Goal: Task Accomplishment & Management: Manage account settings

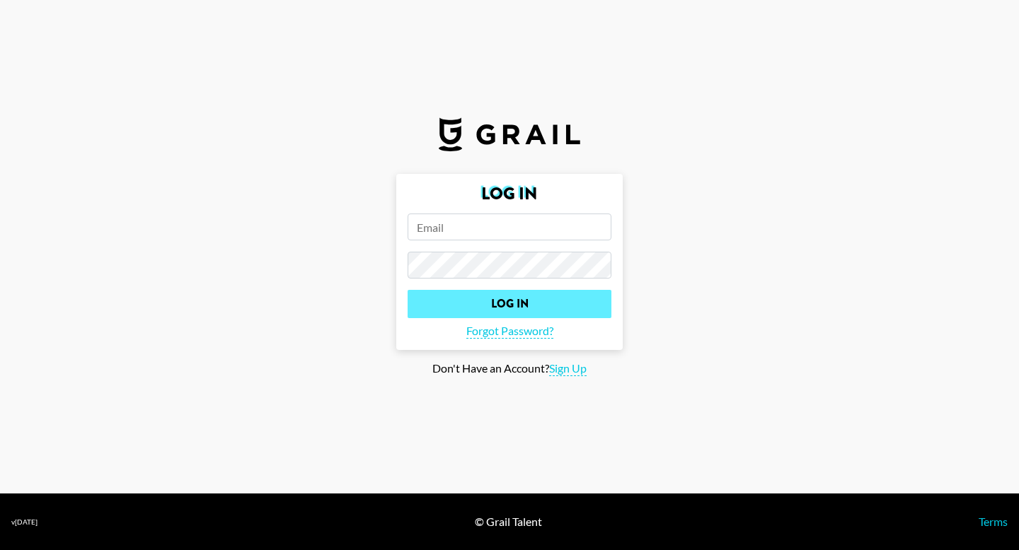
type input "[PERSON_NAME][EMAIL_ADDRESS][PERSON_NAME][DOMAIN_NAME]"
click at [462, 300] on input "Log In" at bounding box center [509, 304] width 204 height 28
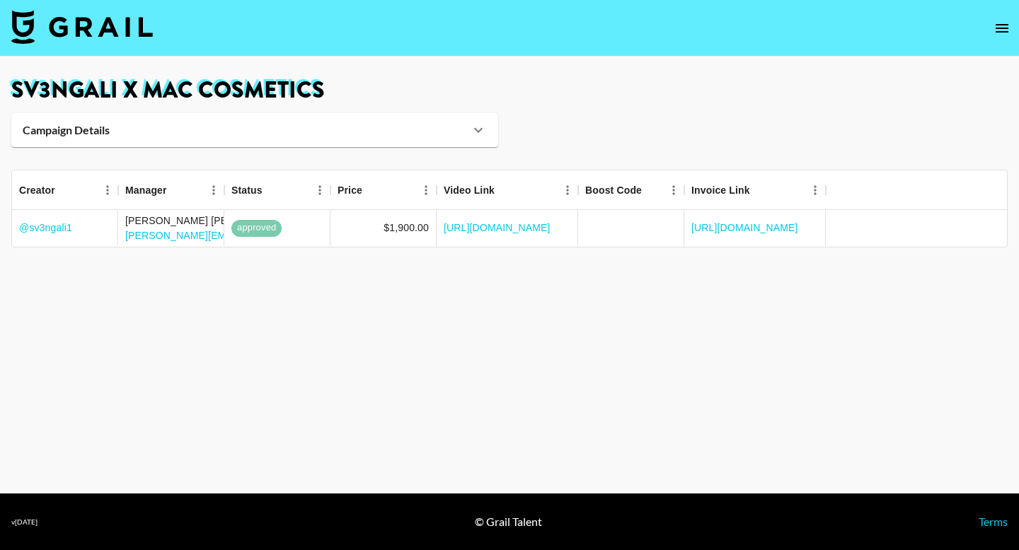
click at [66, 24] on img at bounding box center [81, 27] width 141 height 34
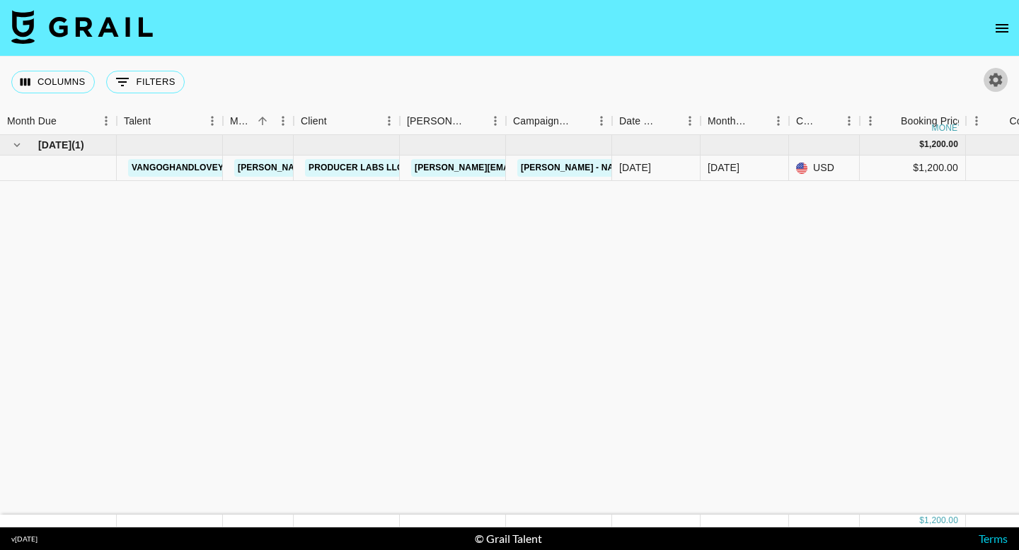
click at [991, 81] on icon "button" at bounding box center [995, 79] width 13 height 13
select select "[DATE]"
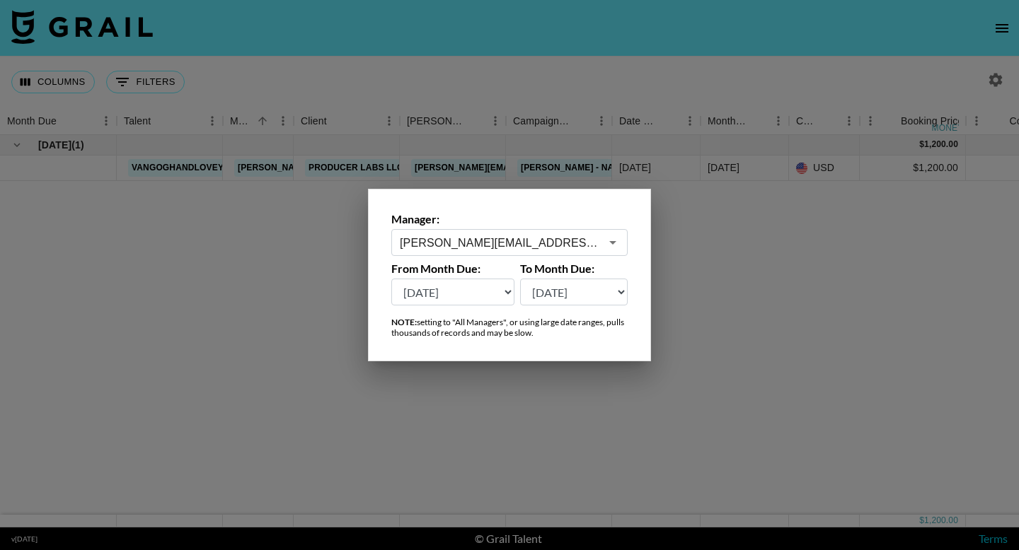
click at [510, 241] on input "[PERSON_NAME][EMAIL_ADDRESS][PERSON_NAME][DOMAIN_NAME]" at bounding box center [500, 243] width 200 height 16
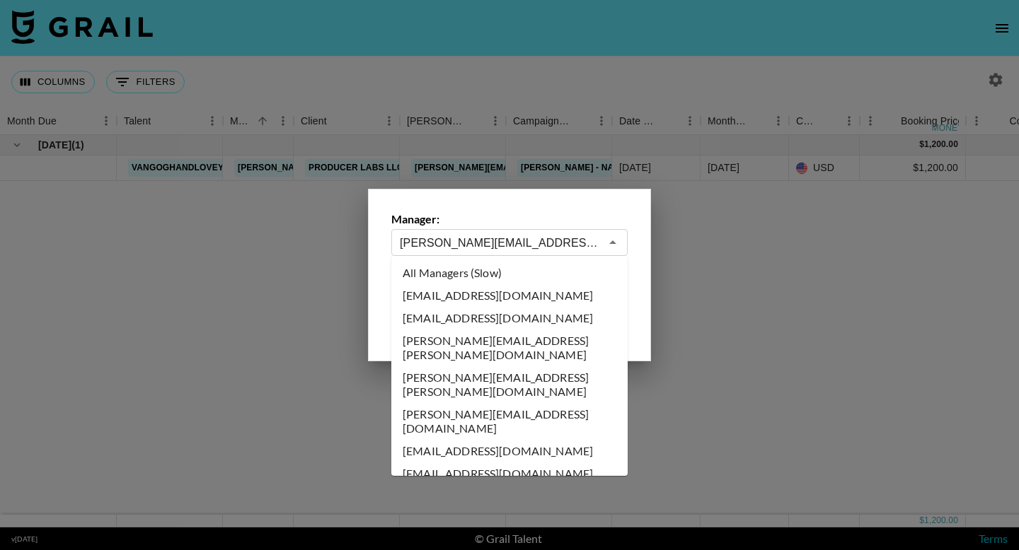
scroll to position [8094, 0]
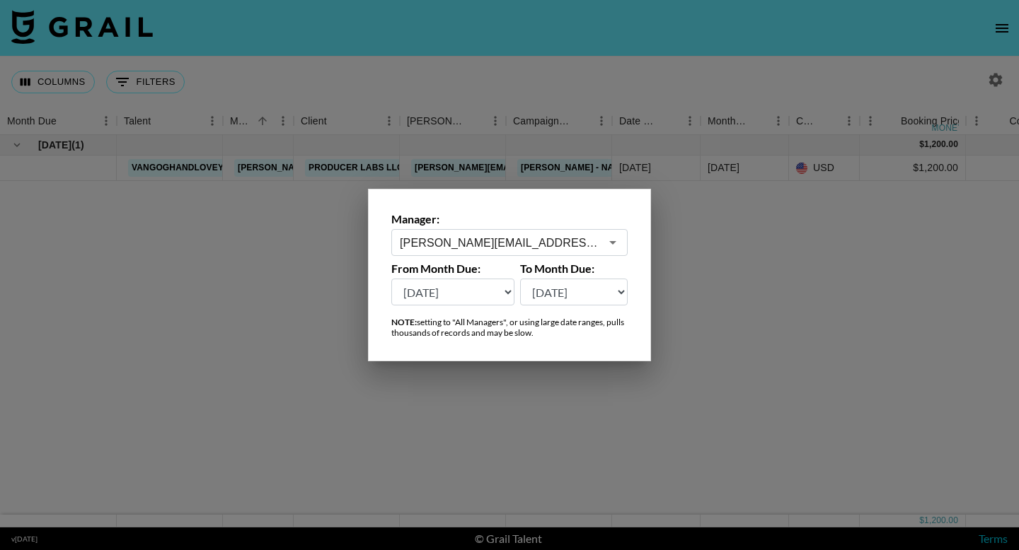
click at [664, 260] on div at bounding box center [509, 275] width 1019 height 550
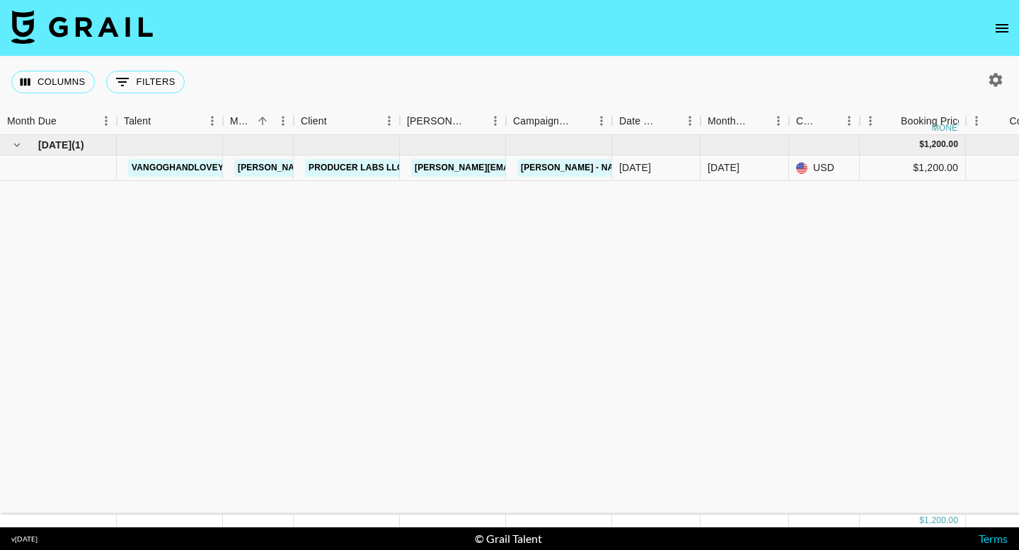
click at [992, 77] on icon "button" at bounding box center [995, 79] width 13 height 13
select select "[DATE]"
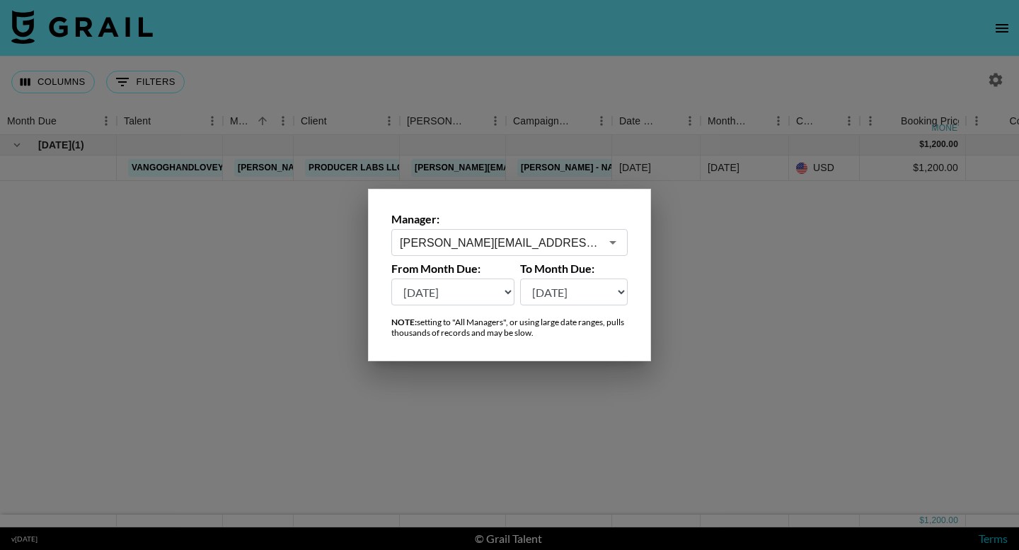
click at [591, 241] on input "[PERSON_NAME][EMAIL_ADDRESS][PERSON_NAME][DOMAIN_NAME]" at bounding box center [500, 243] width 200 height 16
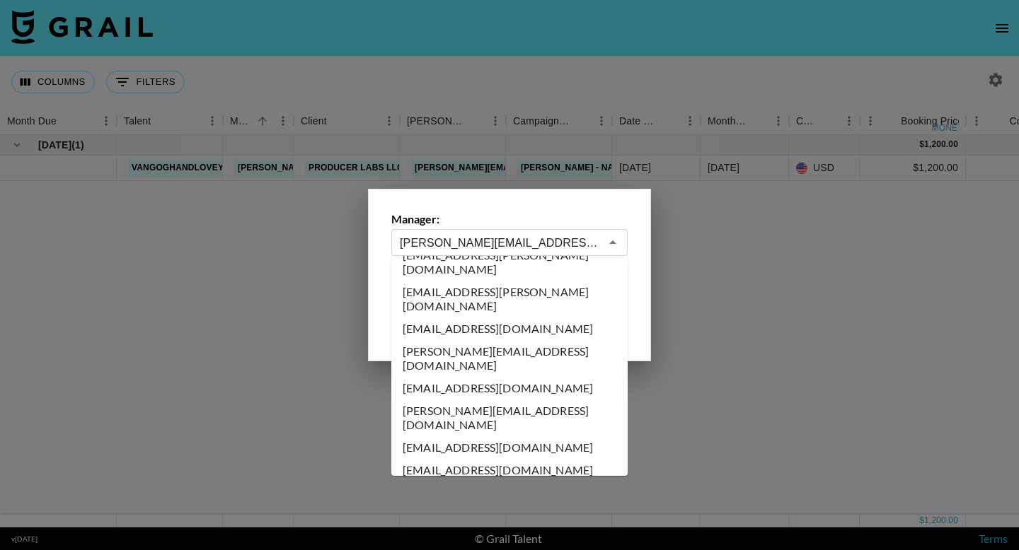
type input "[EMAIL_ADDRESS][DOMAIN_NAME]"
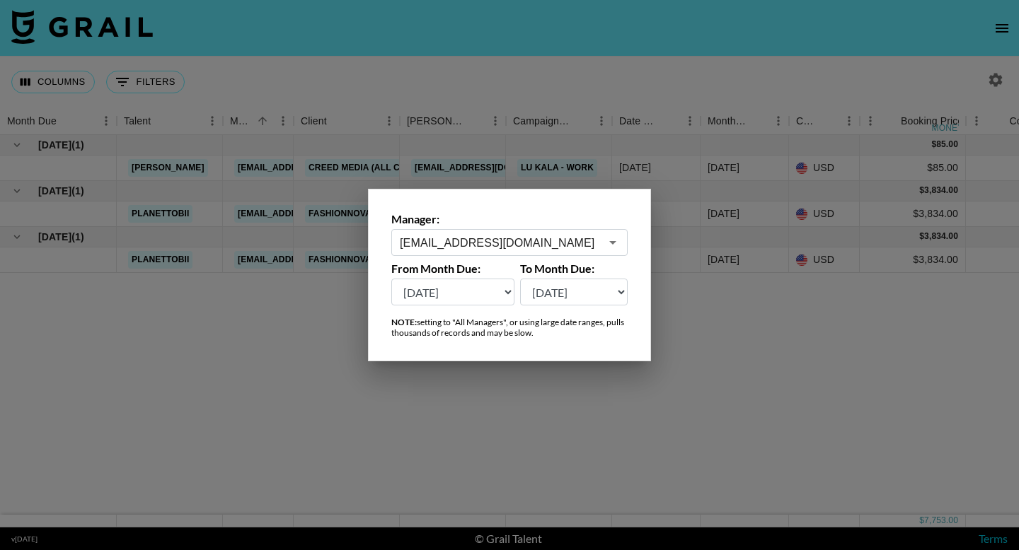
click at [690, 331] on div at bounding box center [509, 275] width 1019 height 550
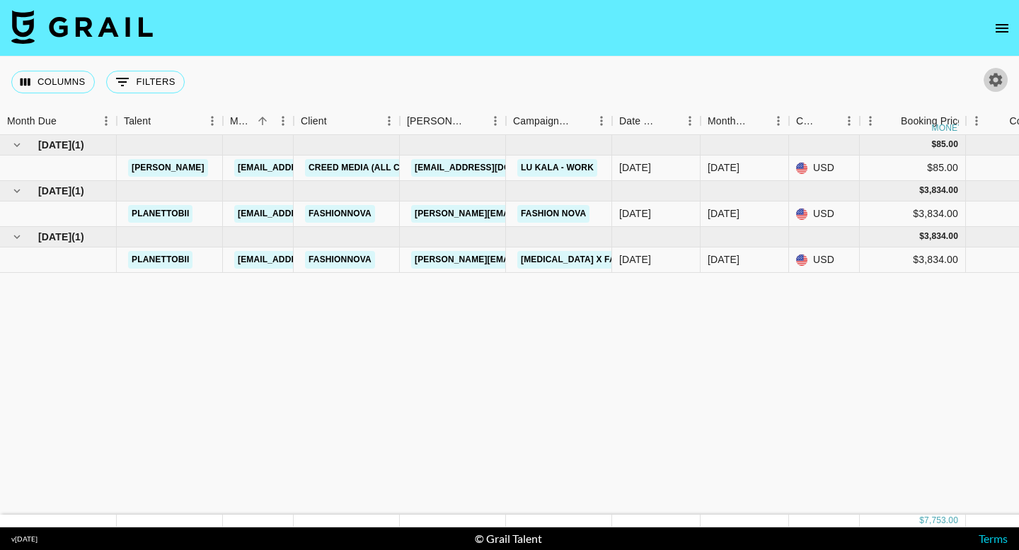
click at [988, 77] on icon "button" at bounding box center [995, 79] width 17 height 17
select select "[DATE]"
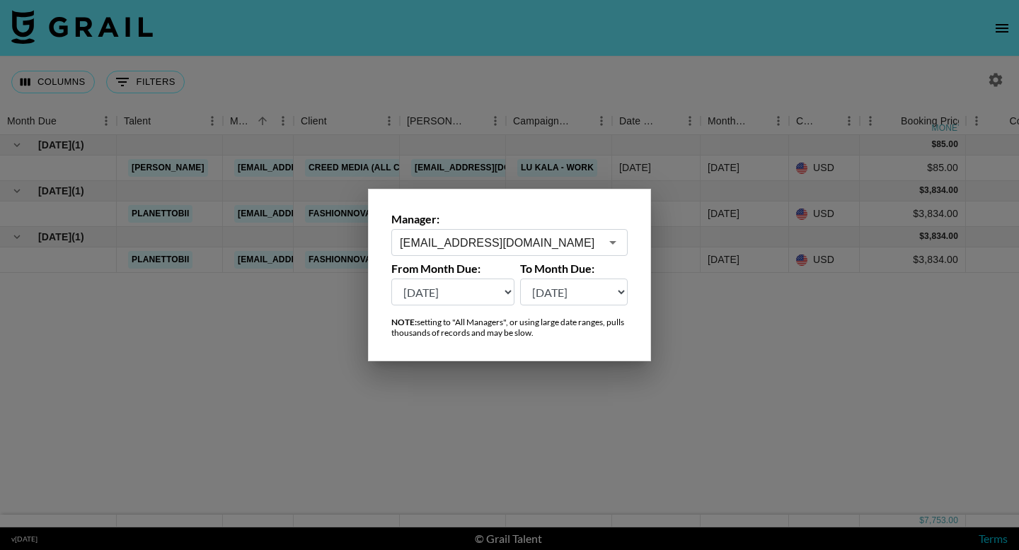
click at [688, 66] on div at bounding box center [509, 275] width 1019 height 550
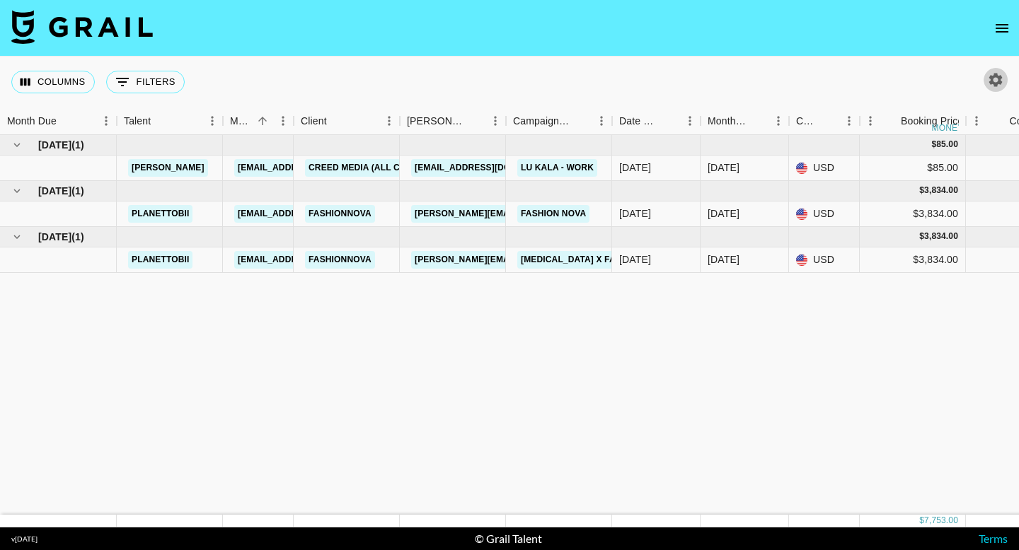
click at [988, 83] on icon "button" at bounding box center [995, 79] width 17 height 17
select select "[DATE]"
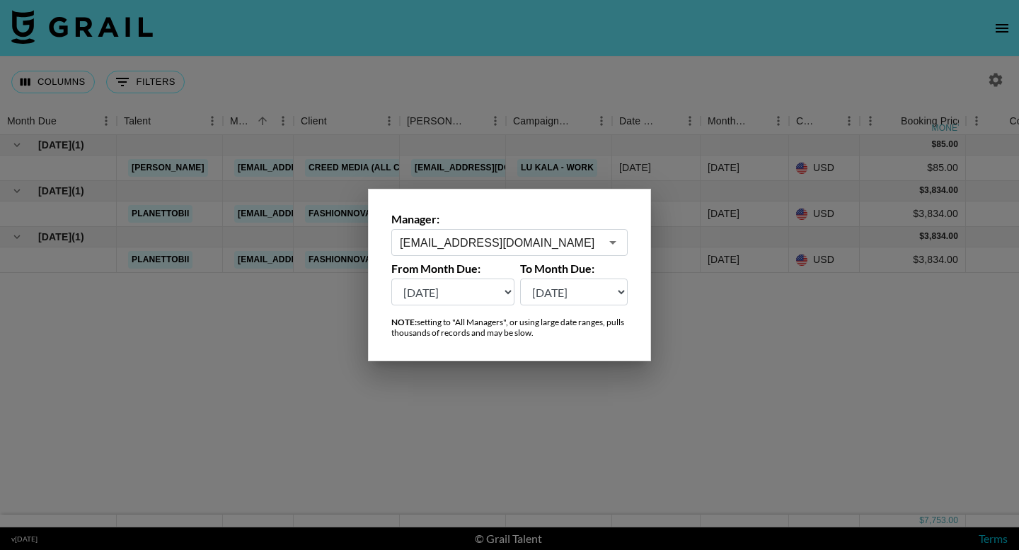
click at [603, 241] on button "Open" at bounding box center [613, 243] width 20 height 20
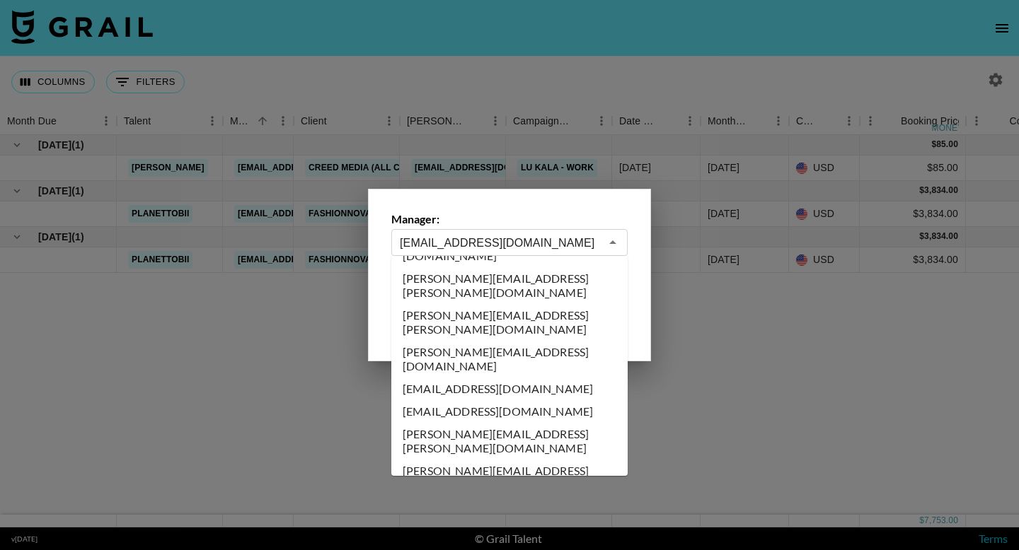
scroll to position [4346, 0]
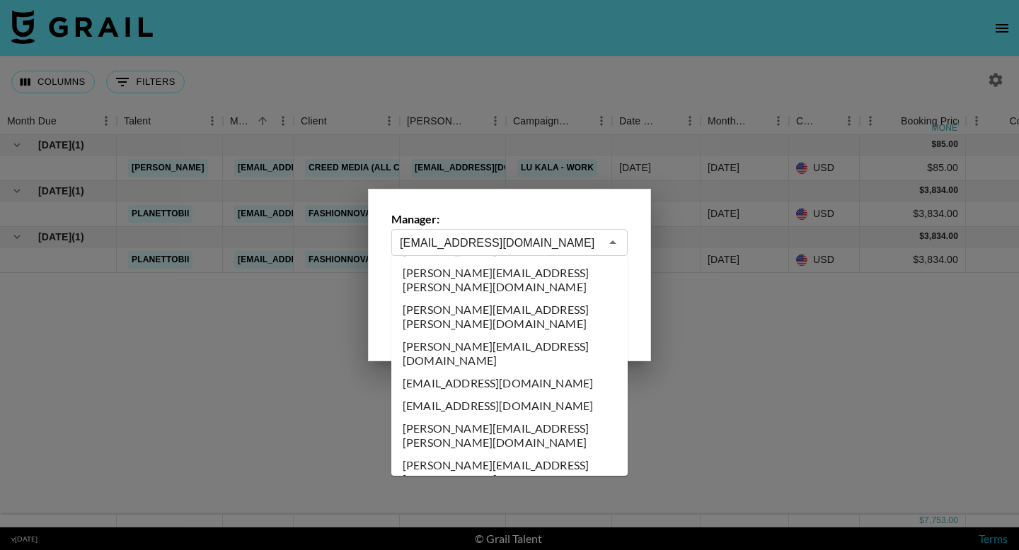
type input "[PERSON_NAME][EMAIL_ADDRESS][DOMAIN_NAME]"
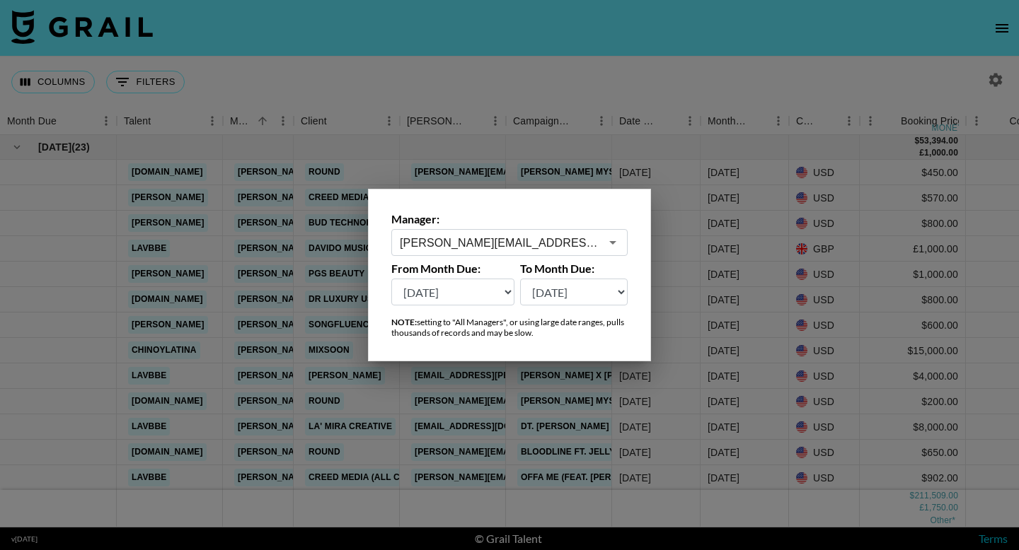
click at [637, 62] on div at bounding box center [509, 275] width 1019 height 550
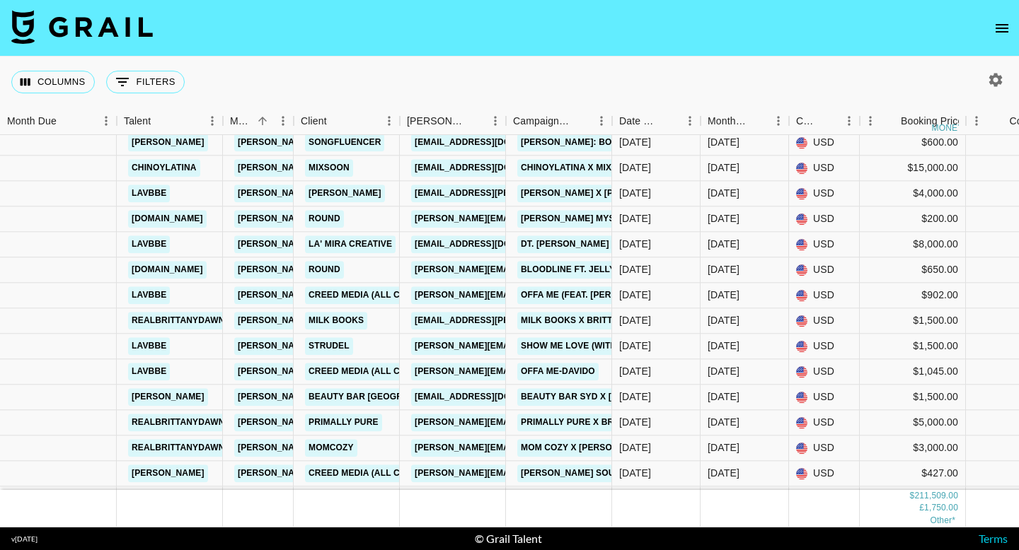
scroll to position [185, 0]
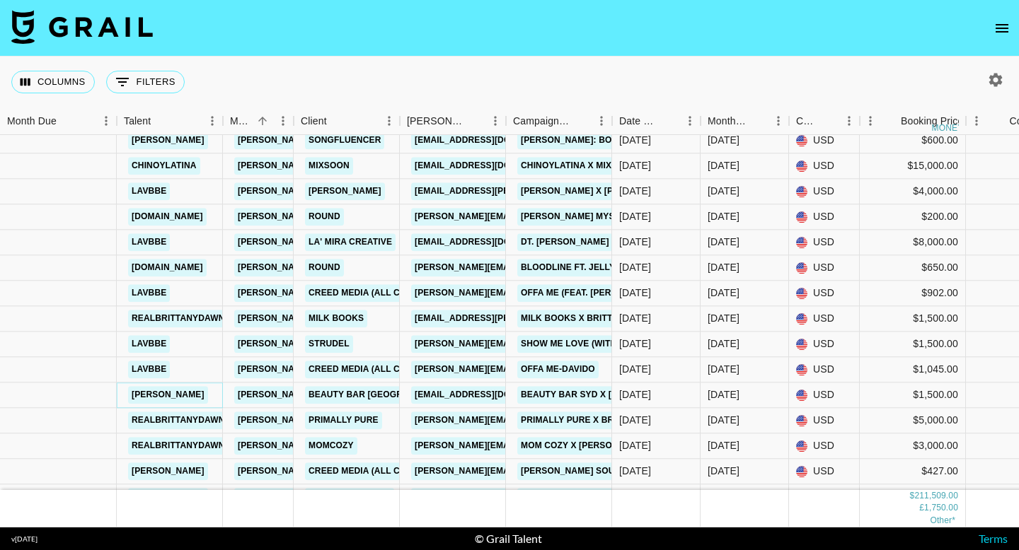
click at [183, 395] on link "[PERSON_NAME]" at bounding box center [168, 395] width 80 height 18
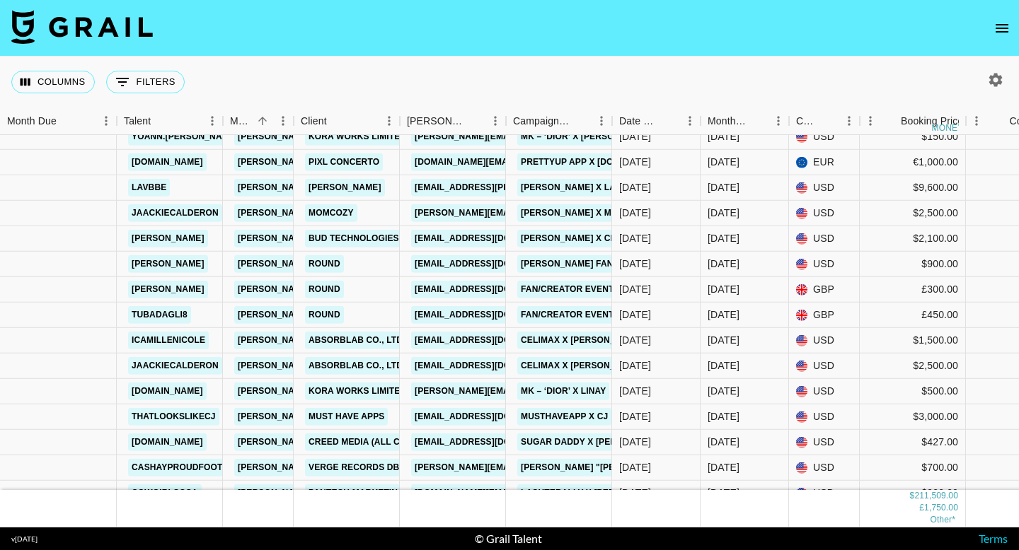
scroll to position [1607, 0]
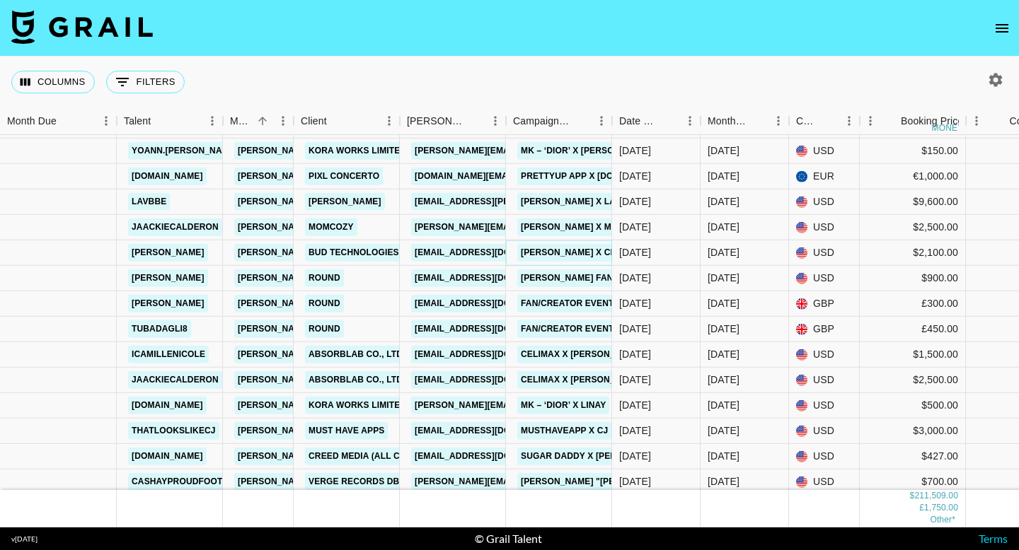
click at [545, 250] on link "[PERSON_NAME] x Cliptone - 3 Videos" at bounding box center [608, 253] width 182 height 18
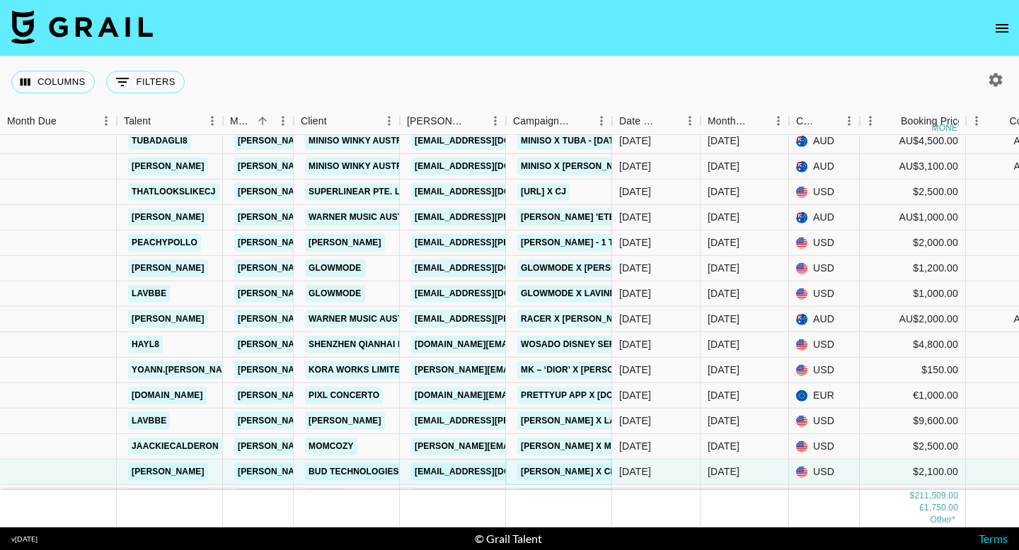
scroll to position [1387, 0]
click at [522, 267] on link "Glowmode x [PERSON_NAME]" at bounding box center [588, 269] width 143 height 18
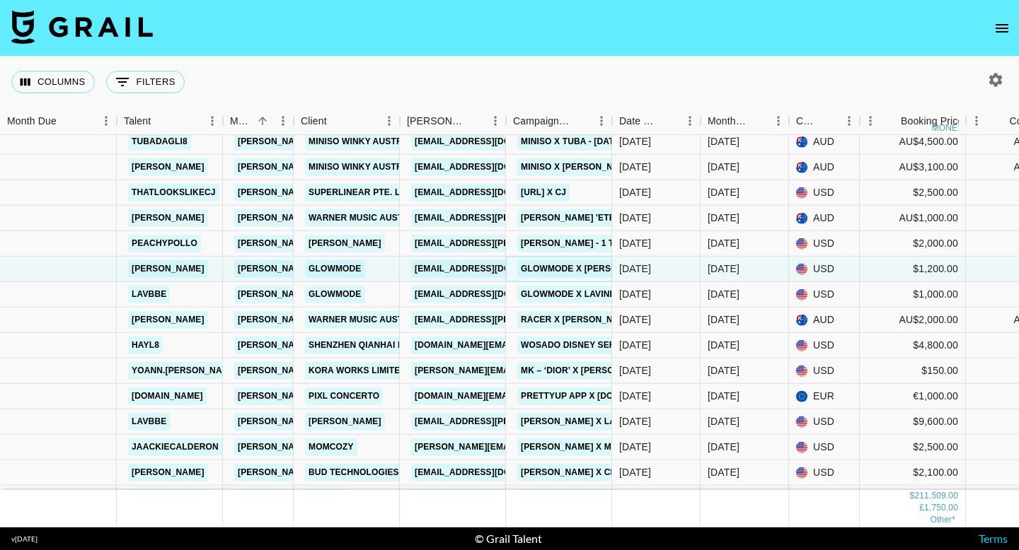
scroll to position [1435, 0]
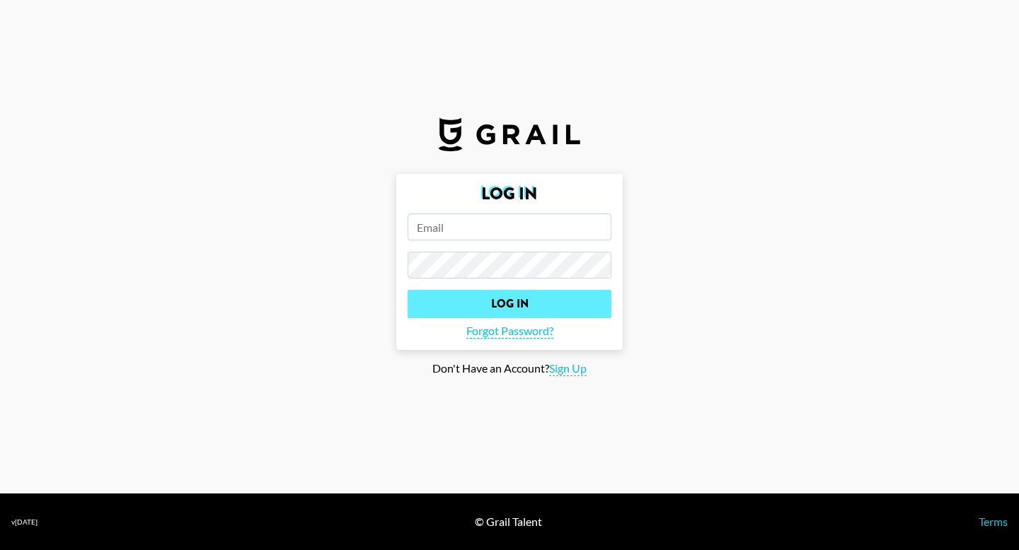
type input "[PERSON_NAME][EMAIL_ADDRESS][PERSON_NAME][DOMAIN_NAME]"
click at [481, 308] on input "Log In" at bounding box center [509, 304] width 204 height 28
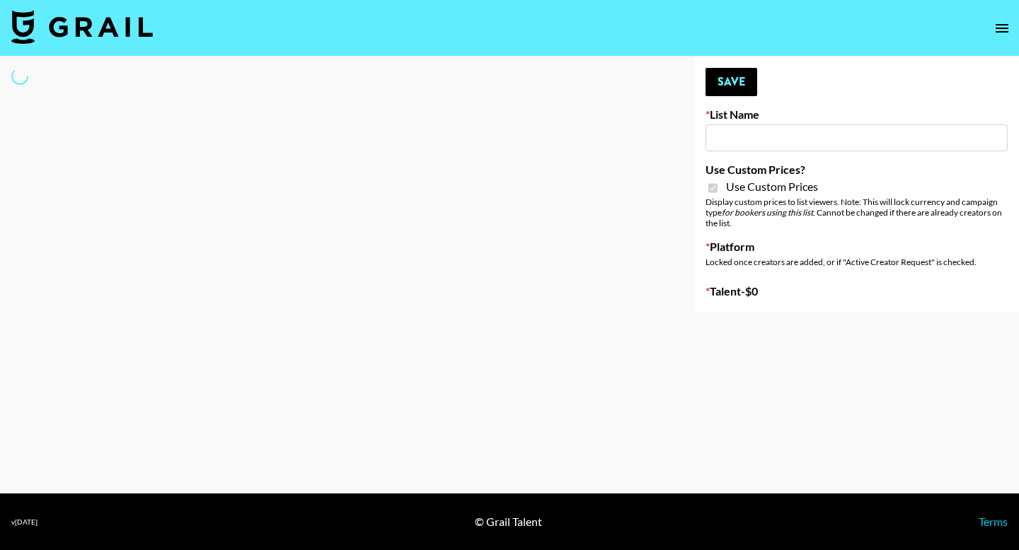
type input "Beetles Gel ([DATE])"
checkbox input "true"
select select "Brand"
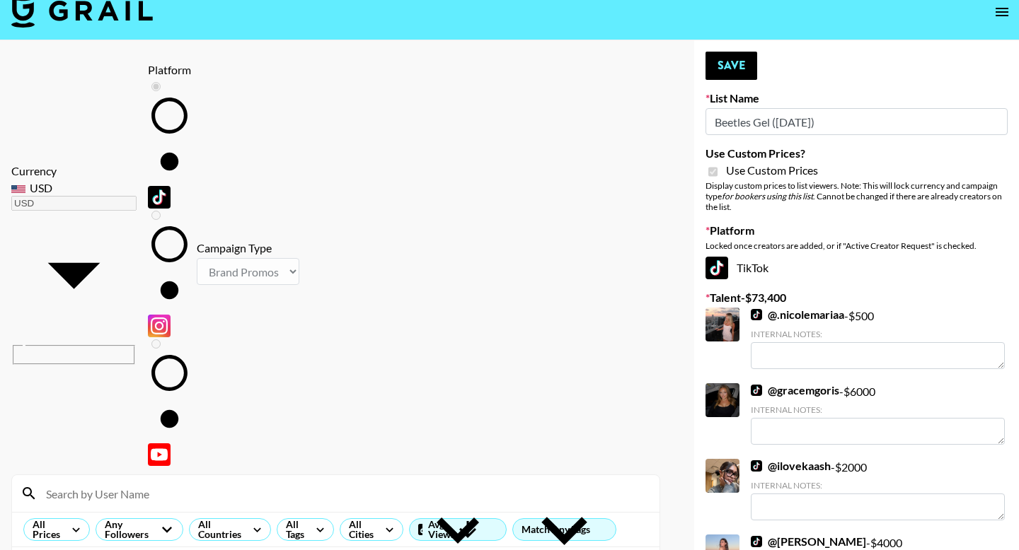
scroll to position [6, 0]
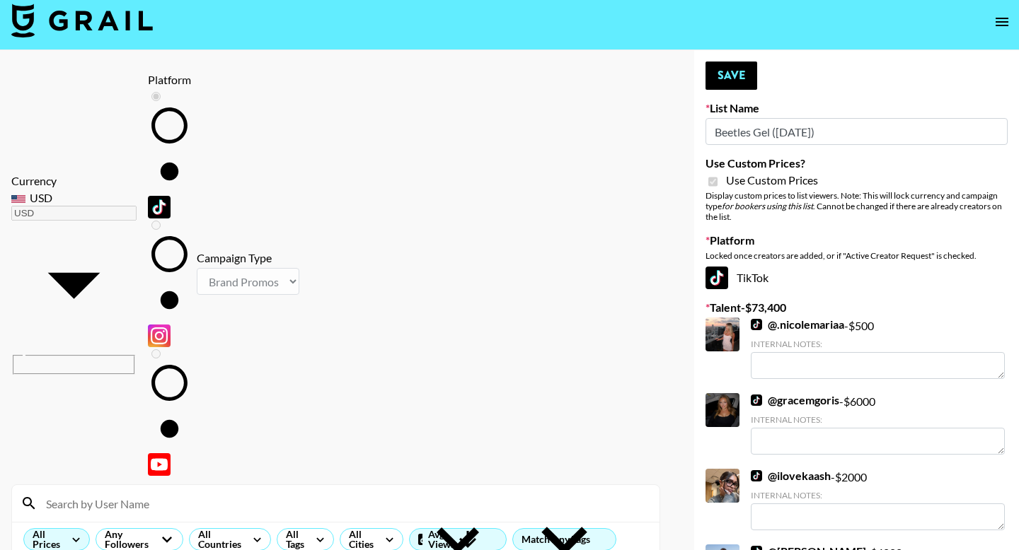
click at [88, 528] on icon at bounding box center [76, 540] width 26 height 25
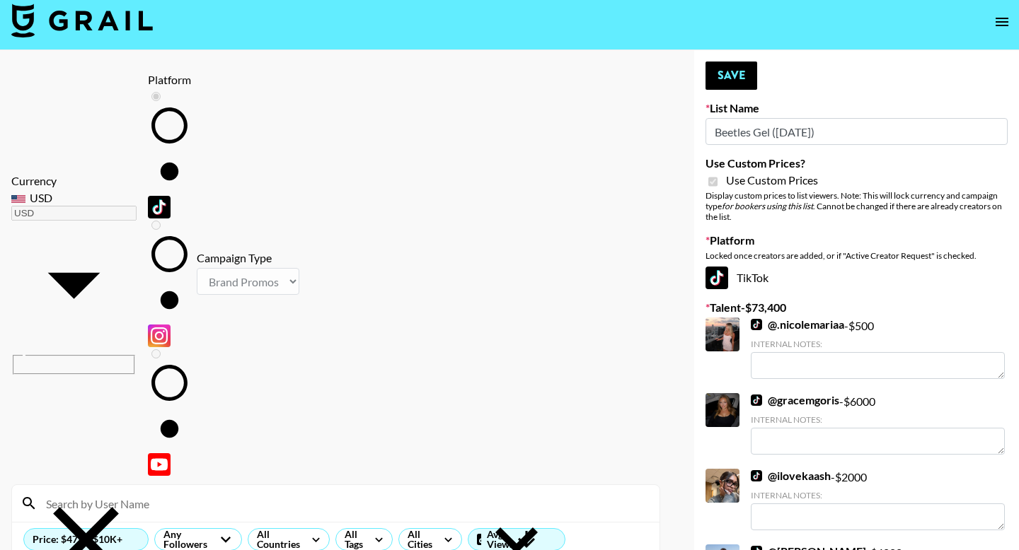
type input "4750"
drag, startPoint x: 64, startPoint y: 232, endPoint x: 132, endPoint y: 232, distance: 68.6
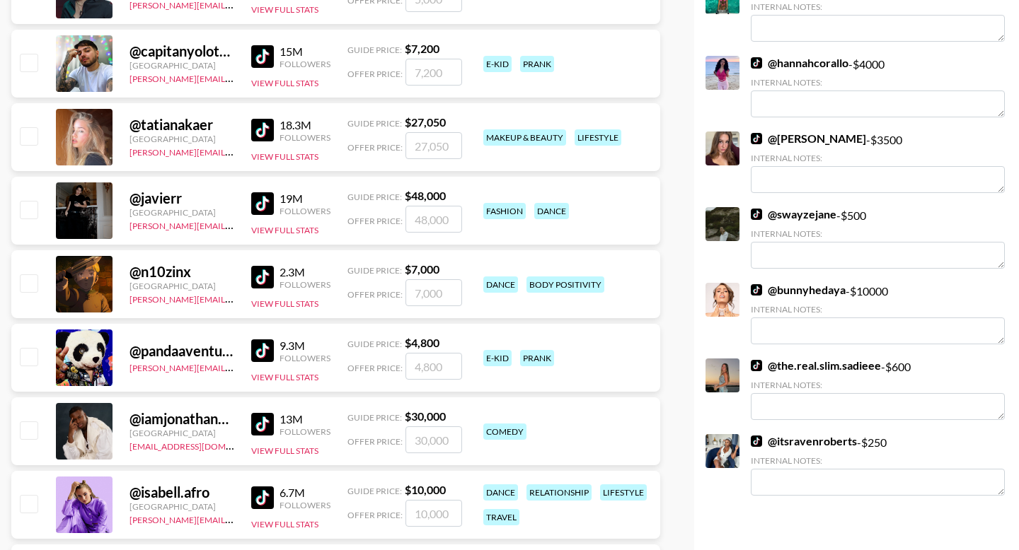
scroll to position [1936, 0]
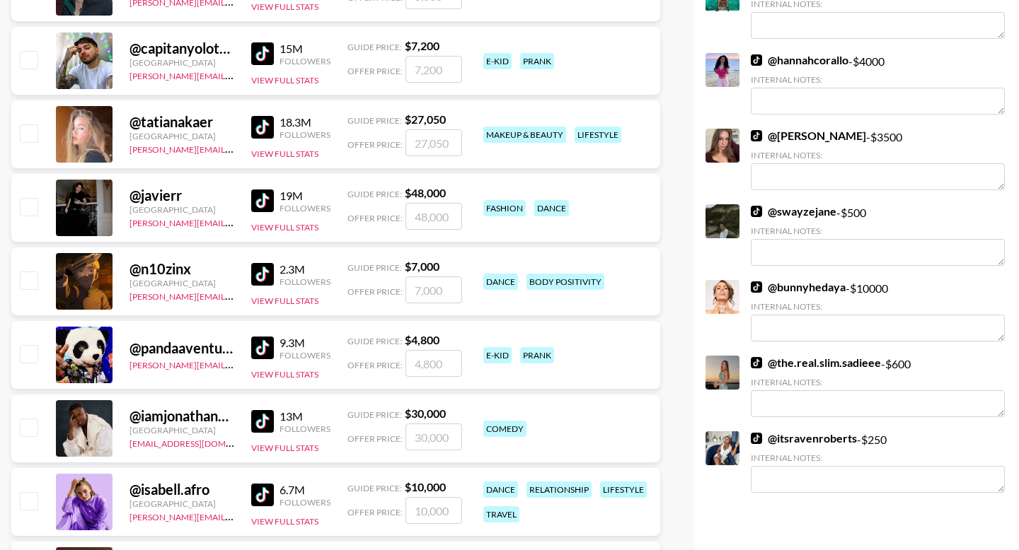
click at [786, 286] on link "@ bunnyhedaya" at bounding box center [798, 287] width 95 height 14
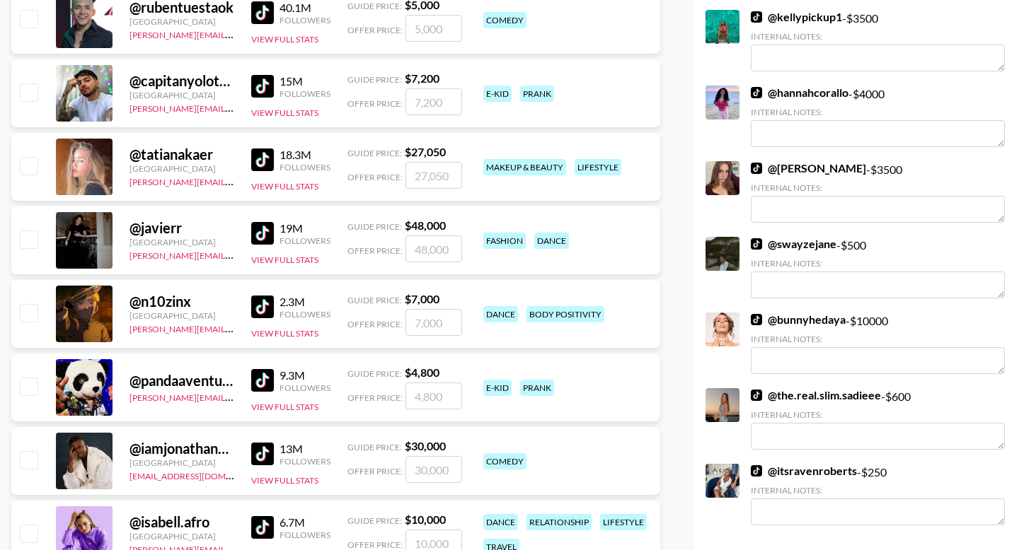
scroll to position [1890, 0]
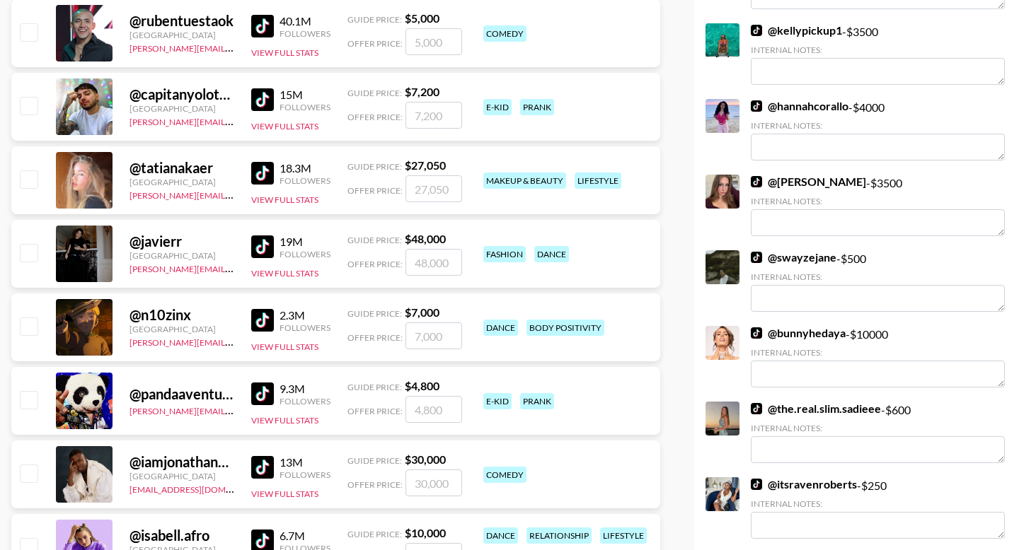
click at [721, 193] on div at bounding box center [722, 192] width 34 height 34
click at [794, 179] on link "@ vanessa_knighttt" at bounding box center [808, 182] width 115 height 14
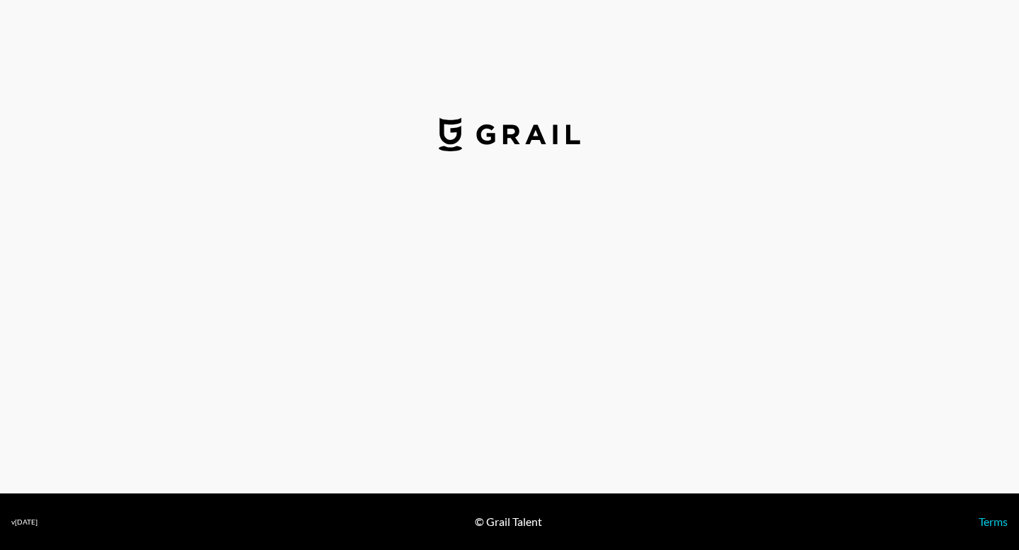
select select "USD"
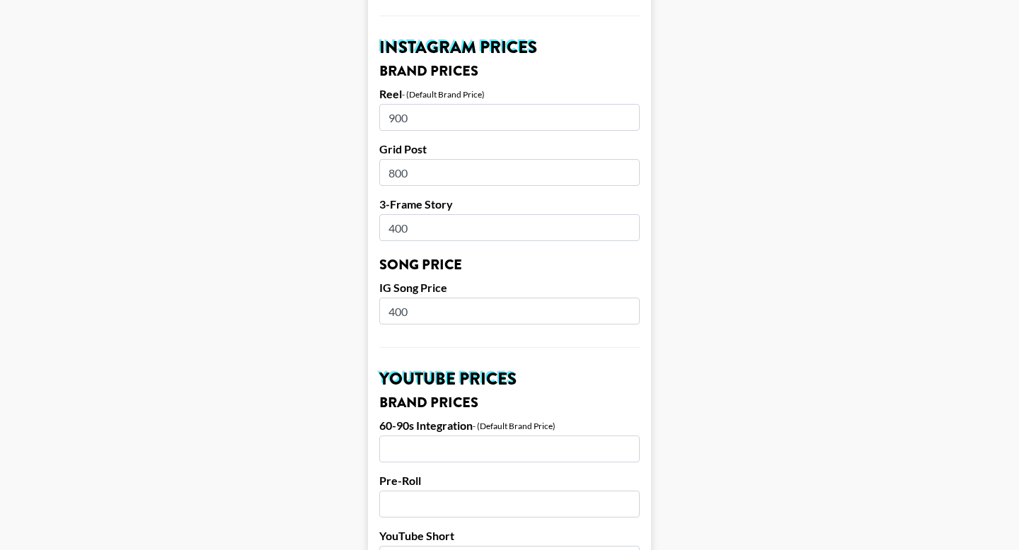
scroll to position [367, 0]
